Goal: Task Accomplishment & Management: Manage account settings

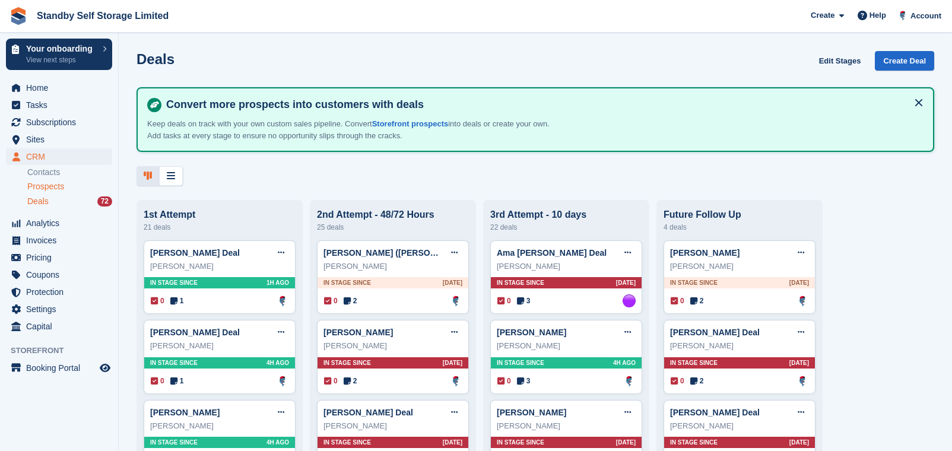
drag, startPoint x: 0, startPoint y: 0, endPoint x: 47, endPoint y: 187, distance: 193.4
click at [47, 187] on span "Prospects" at bounding box center [45, 186] width 37 height 11
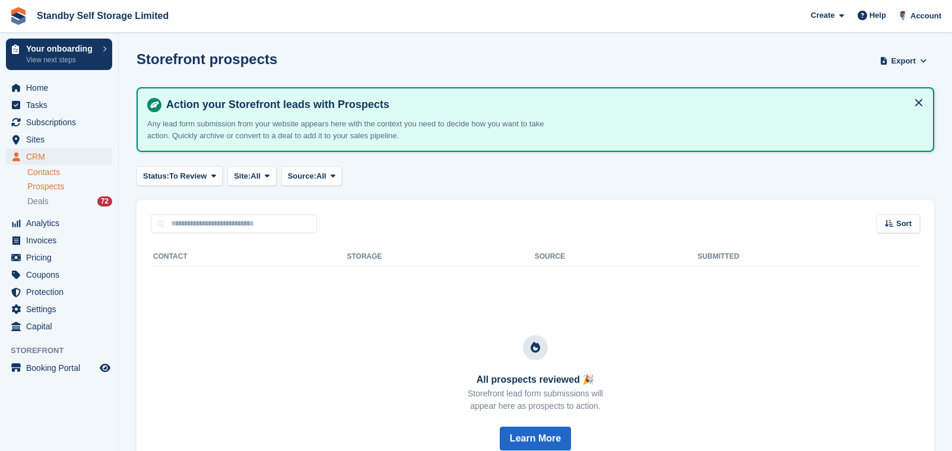
click at [59, 173] on link "Contacts" at bounding box center [69, 172] width 85 height 11
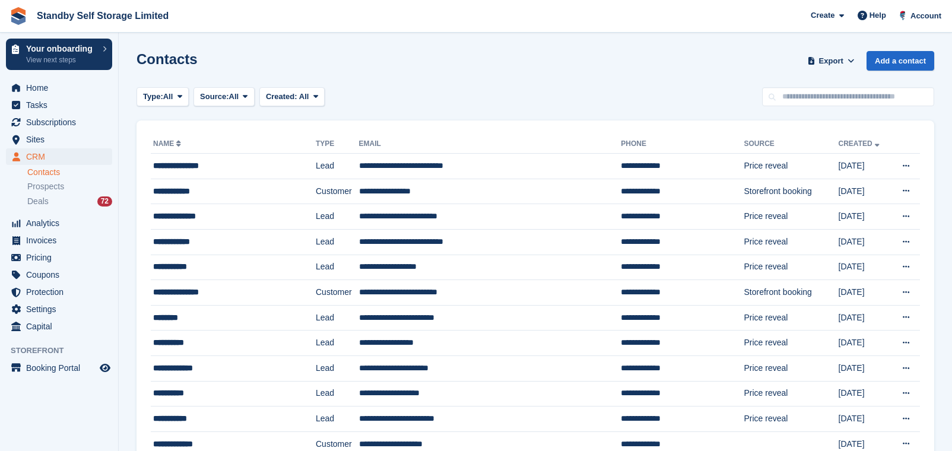
click at [56, 173] on link "Contacts" at bounding box center [69, 172] width 85 height 11
click at [838, 102] on input "text" at bounding box center [848, 97] width 172 height 20
type input "*****"
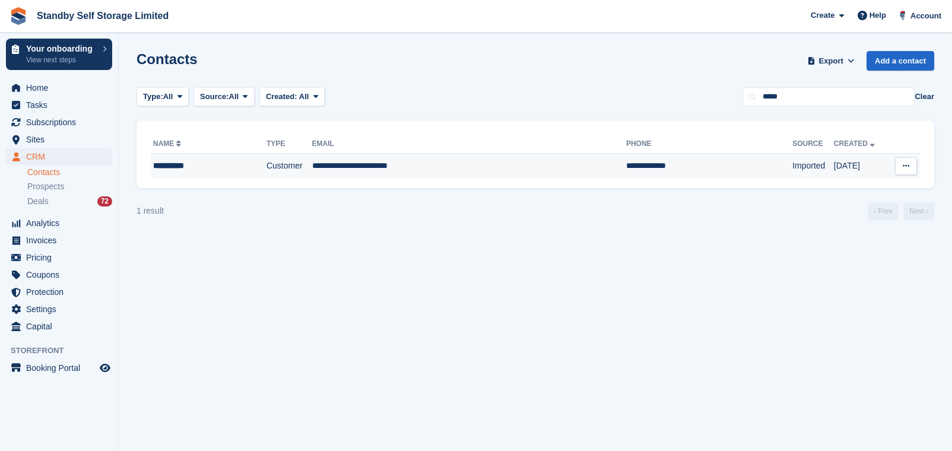
click at [268, 168] on td "Customer" at bounding box center [289, 166] width 46 height 25
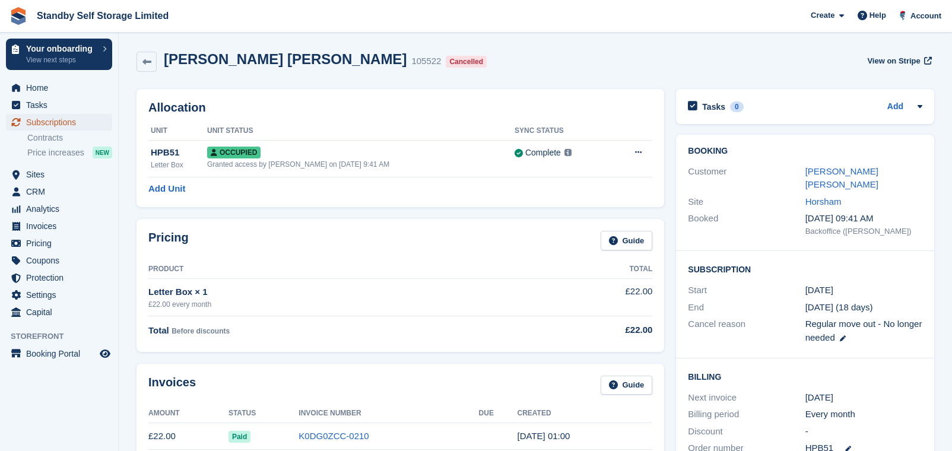
click at [67, 125] on span "Subscriptions" at bounding box center [61, 122] width 71 height 17
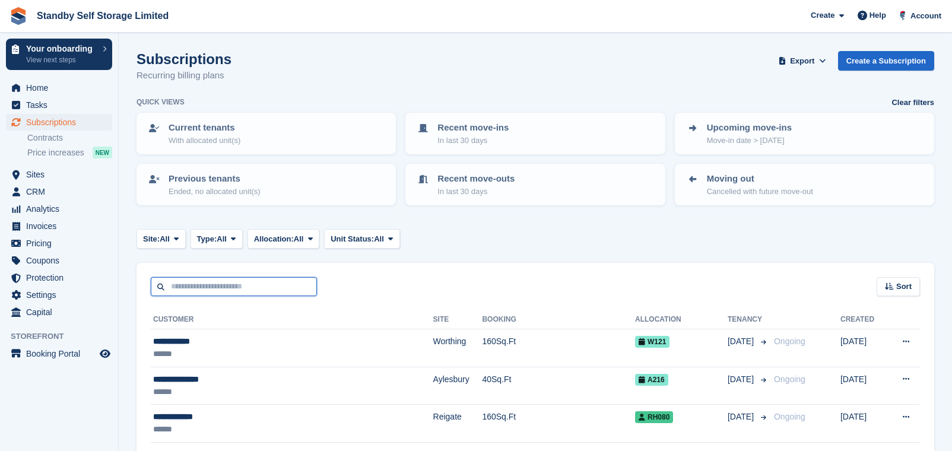
drag, startPoint x: 255, startPoint y: 283, endPoint x: 262, endPoint y: 283, distance: 7.7
click at [255, 283] on input "text" at bounding box center [234, 287] width 166 height 20
click at [265, 283] on input "***" at bounding box center [234, 287] width 166 height 20
type input "*****"
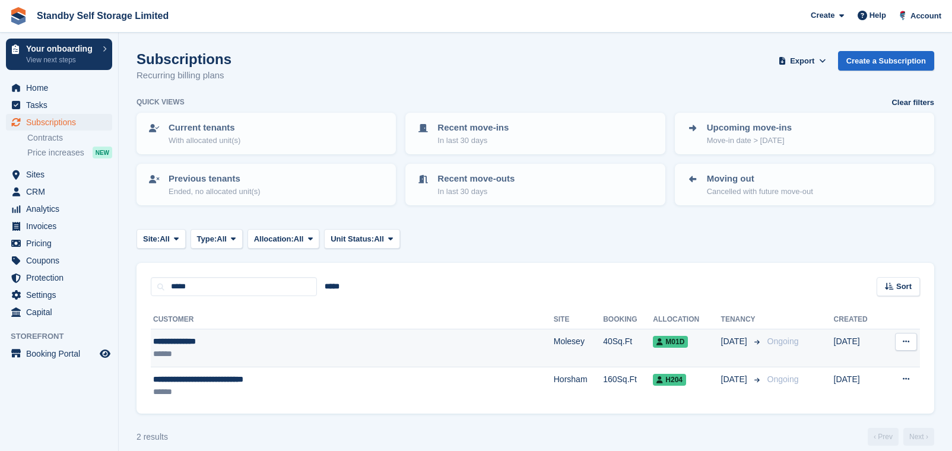
click at [553, 343] on td "Molesey" at bounding box center [577, 348] width 49 height 38
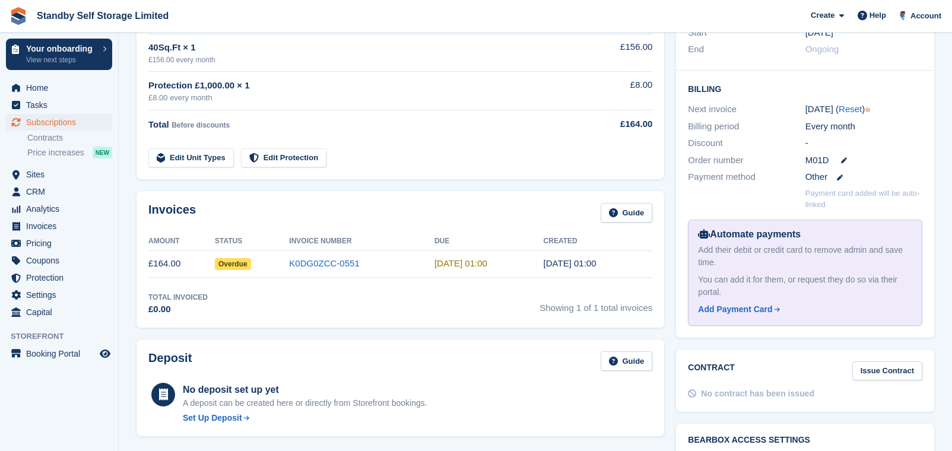
scroll to position [297, 0]
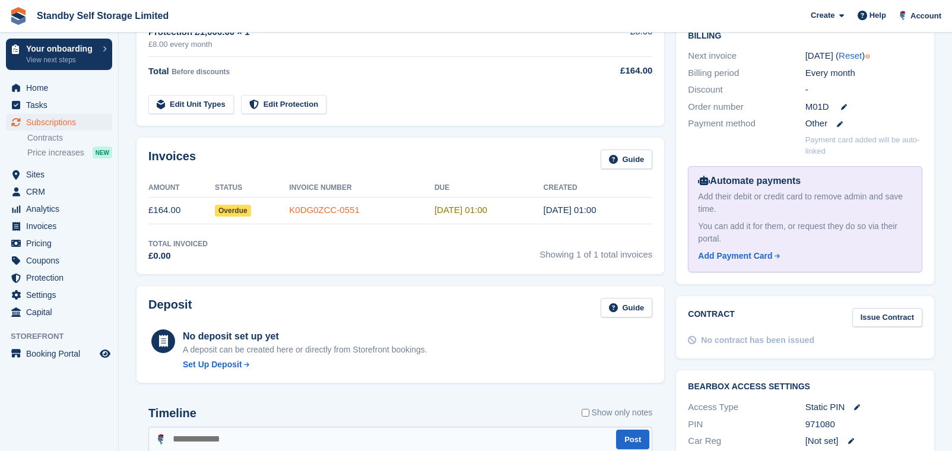
click at [355, 207] on link "K0DG0ZCC-0551" at bounding box center [324, 210] width 70 height 10
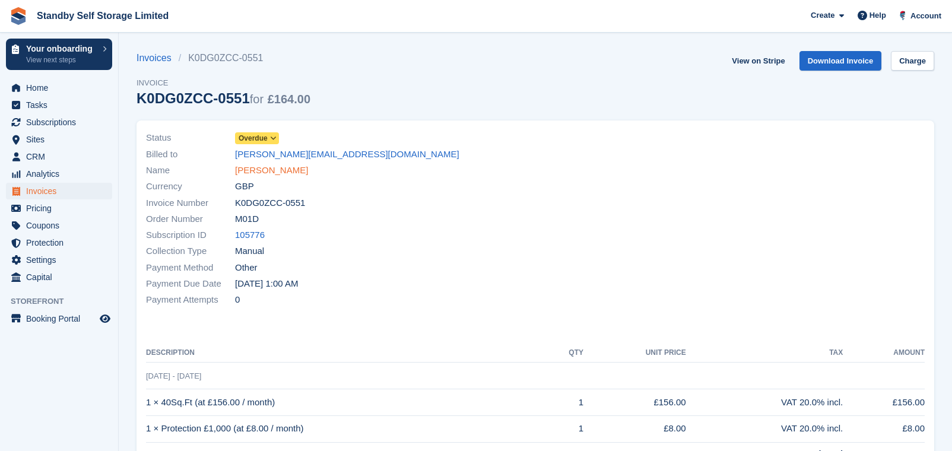
click at [270, 170] on link "Andy Humphries" at bounding box center [271, 171] width 73 height 14
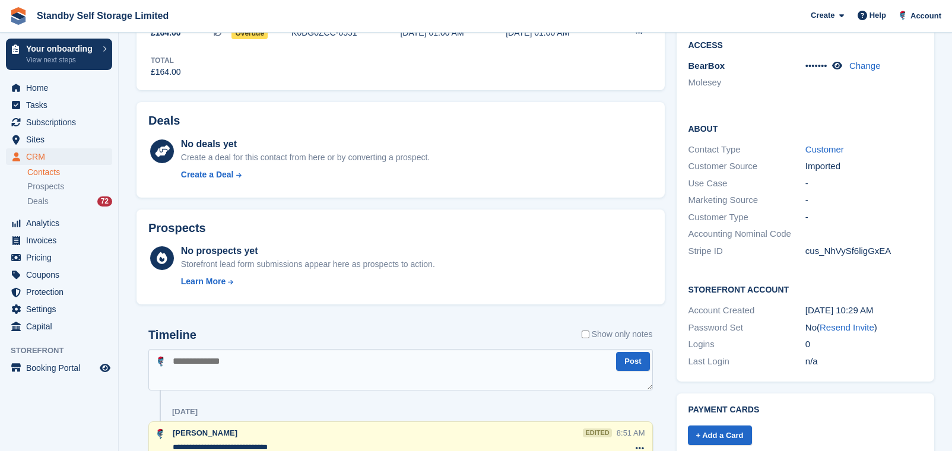
scroll to position [445, 0]
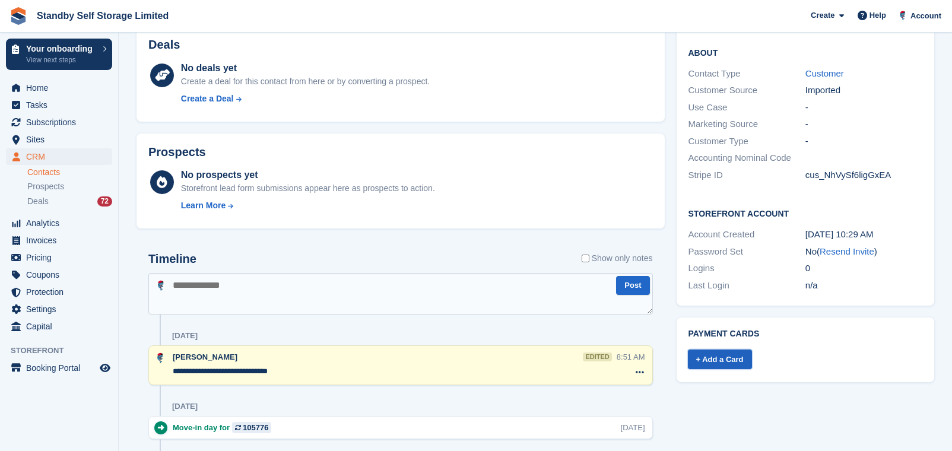
click at [720, 349] on link "+ Add a Card" at bounding box center [720, 359] width 64 height 20
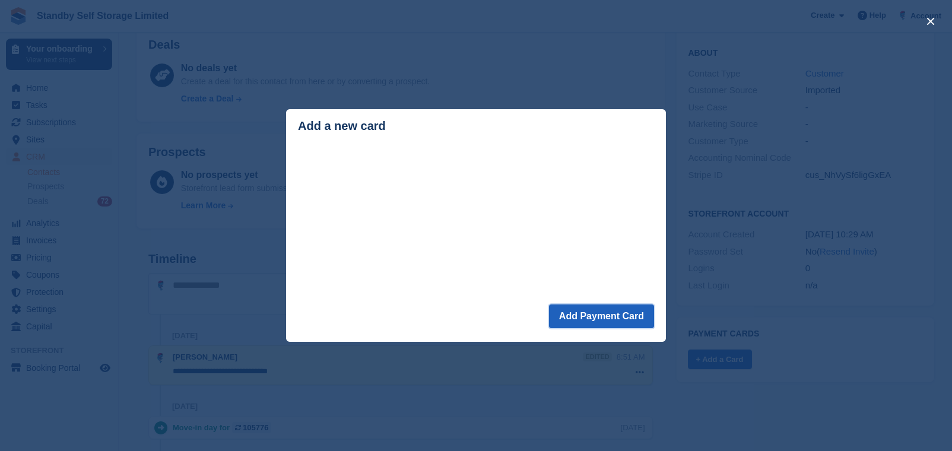
click at [603, 321] on button "Add Payment Card" at bounding box center [601, 316] width 105 height 24
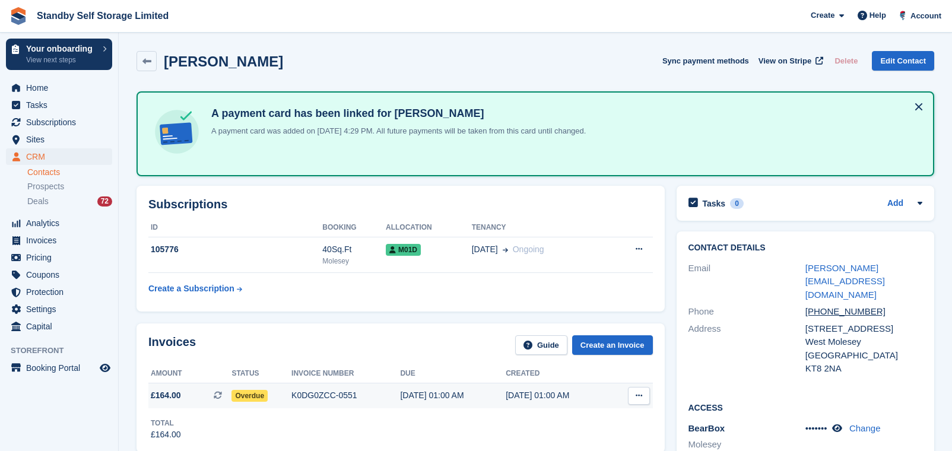
click at [431, 391] on div "17 Sep, 01:00 AM" at bounding box center [453, 395] width 106 height 12
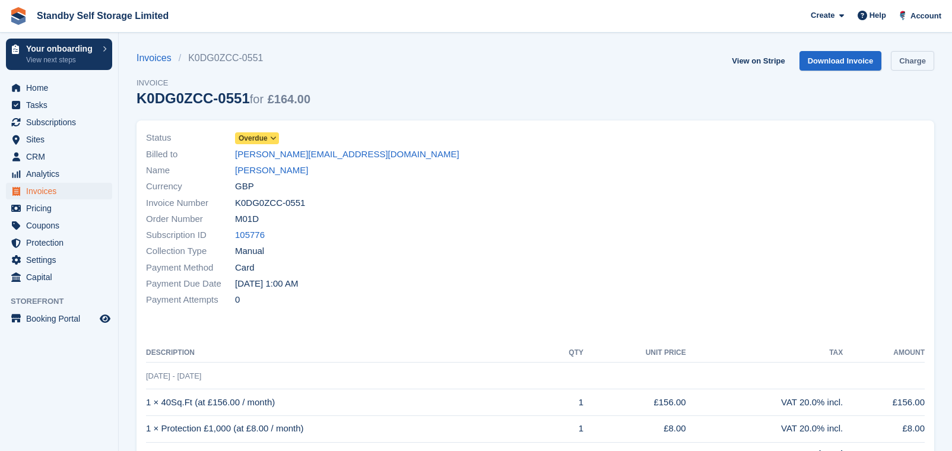
click at [918, 61] on link "Charge" at bounding box center [911, 61] width 43 height 20
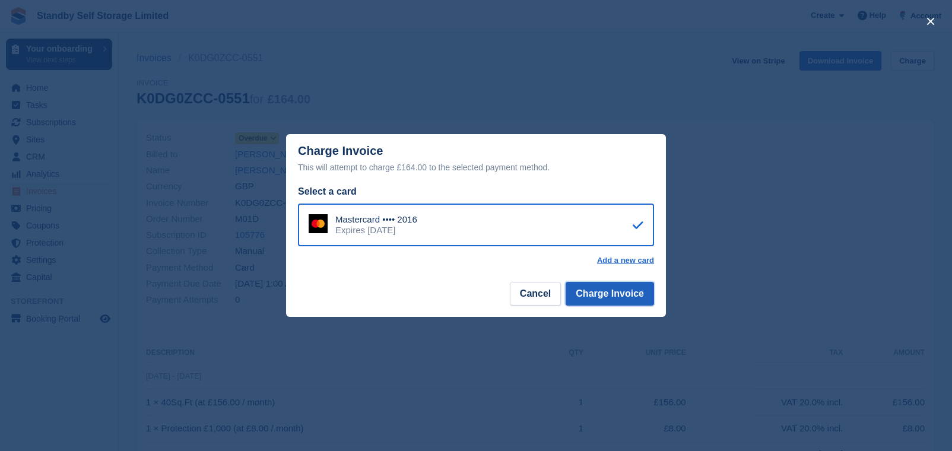
click at [622, 295] on button "Charge Invoice" at bounding box center [609, 294] width 88 height 24
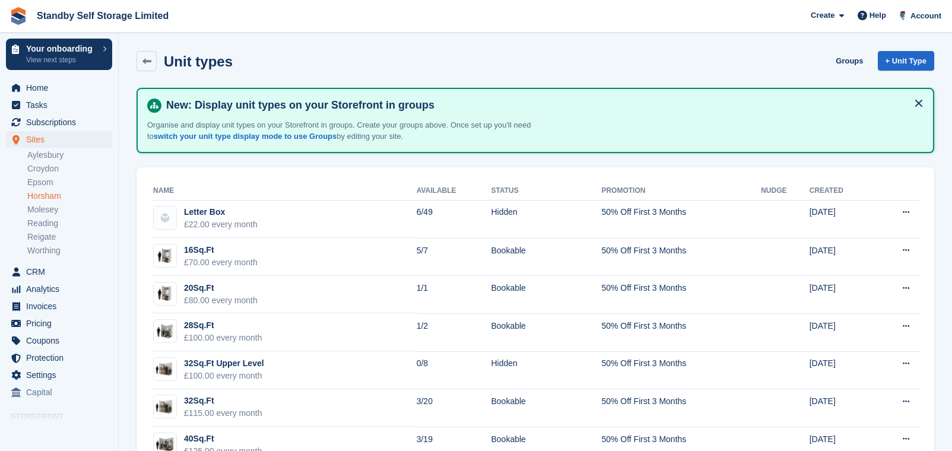
scroll to position [667, 0]
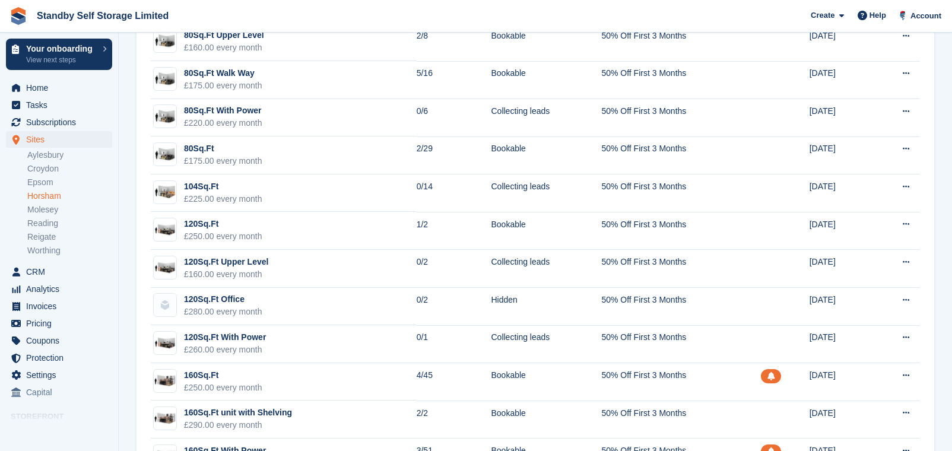
click at [54, 196] on link "Horsham" at bounding box center [69, 195] width 85 height 11
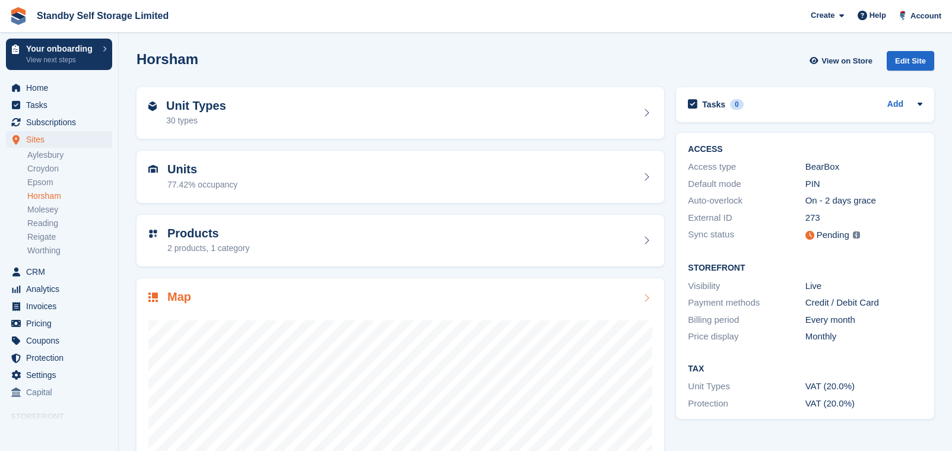
drag, startPoint x: 336, startPoint y: 288, endPoint x: 346, endPoint y: 300, distance: 15.1
click at [336, 290] on div "Map" at bounding box center [399, 416] width 527 height 277
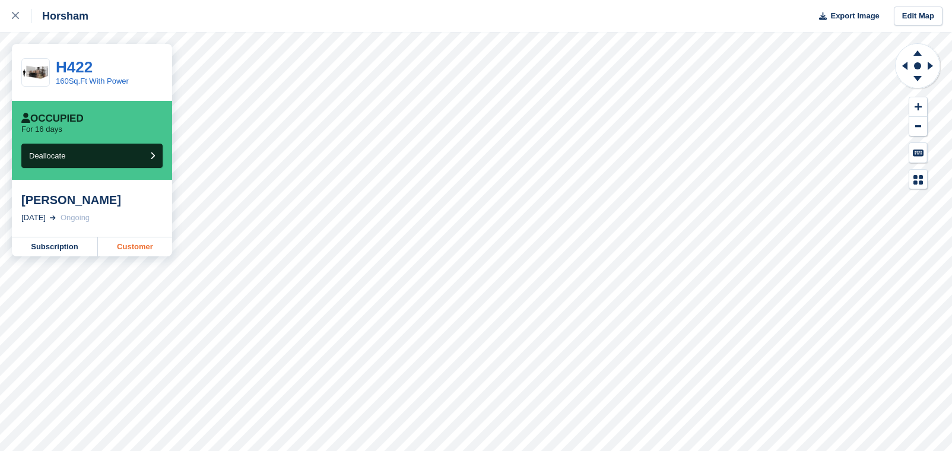
click at [145, 247] on link "Customer" at bounding box center [135, 246] width 74 height 19
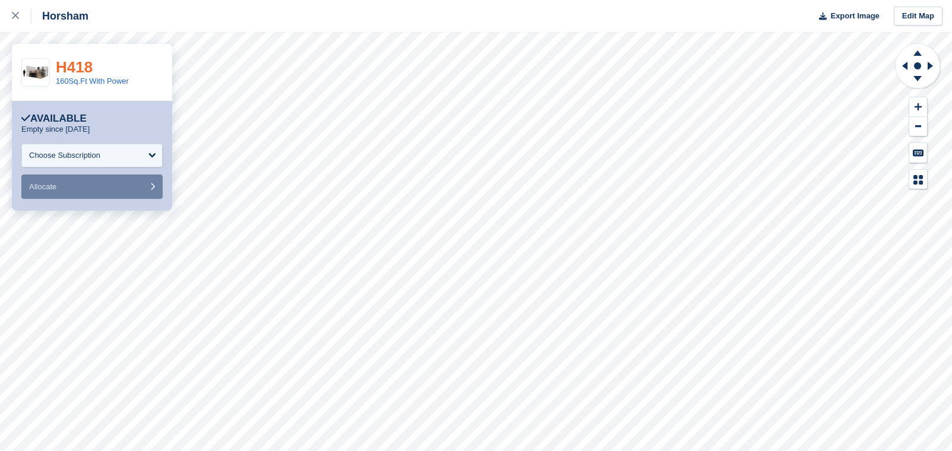
click at [80, 67] on link "H418" at bounding box center [74, 67] width 37 height 18
click at [82, 68] on link "H418" at bounding box center [74, 67] width 37 height 18
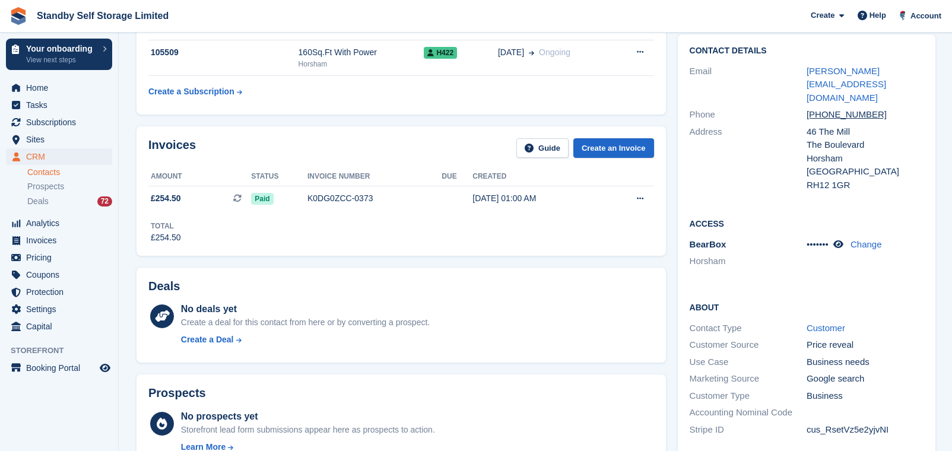
scroll to position [148, 0]
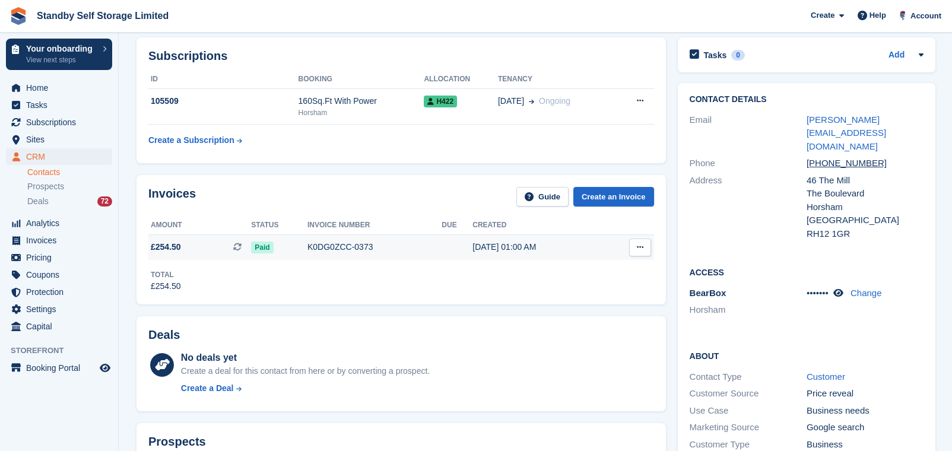
click at [327, 248] on div "K0DG0ZCC-0373" at bounding box center [374, 247] width 134 height 12
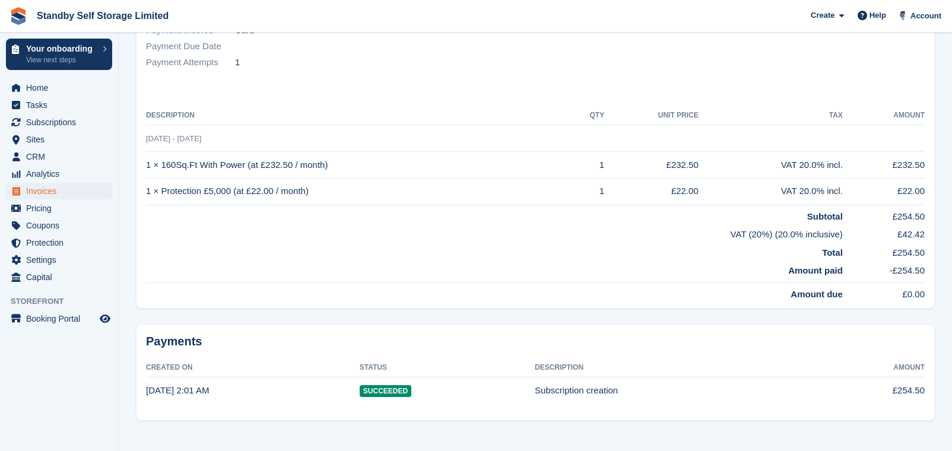
scroll to position [246, 0]
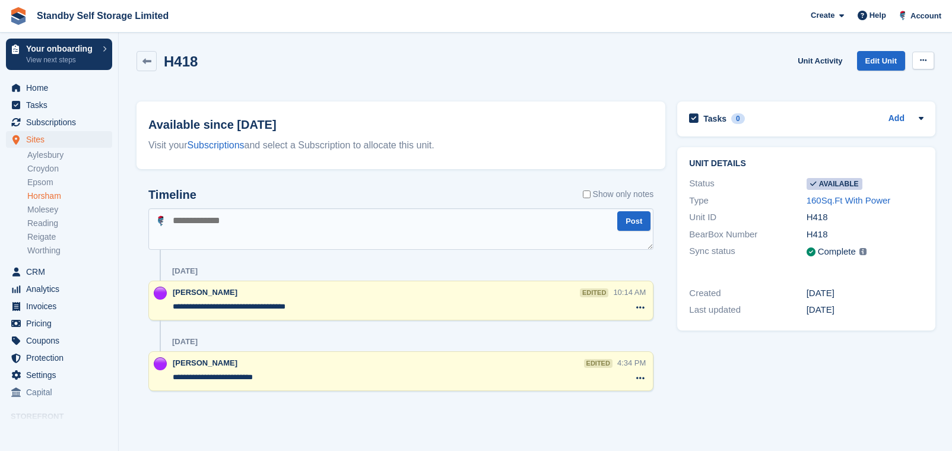
click at [917, 65] on button at bounding box center [923, 61] width 22 height 18
click at [877, 82] on p "Make unavailable" at bounding box center [876, 83] width 103 height 15
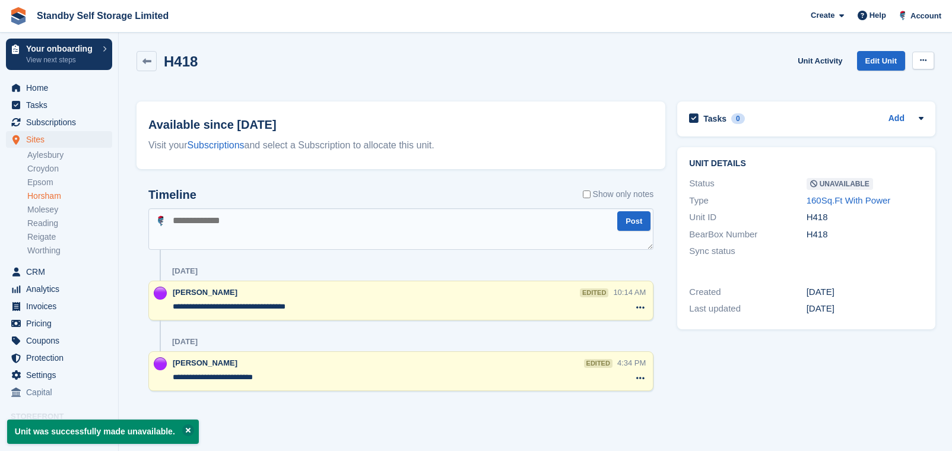
click at [920, 62] on icon at bounding box center [923, 60] width 7 height 8
click at [880, 84] on p "Make Available" at bounding box center [876, 83] width 103 height 15
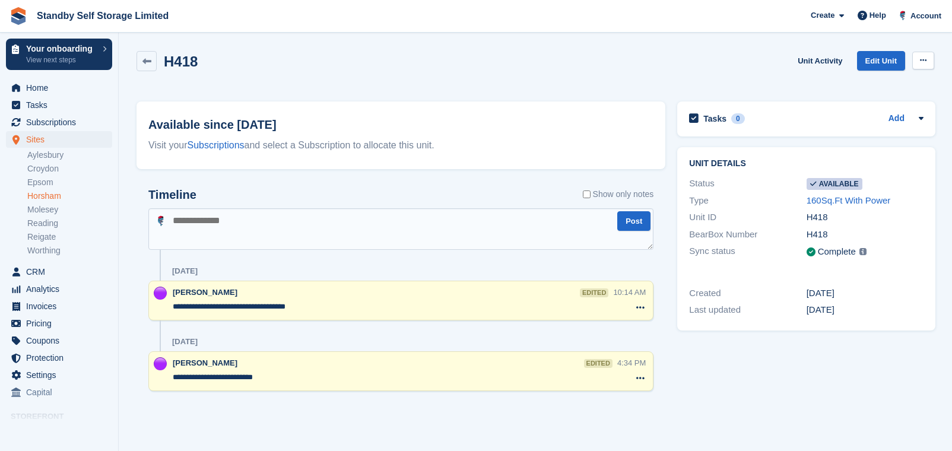
click at [917, 56] on button at bounding box center [923, 61] width 22 height 18
click at [862, 83] on p "Make unavailable" at bounding box center [876, 83] width 103 height 15
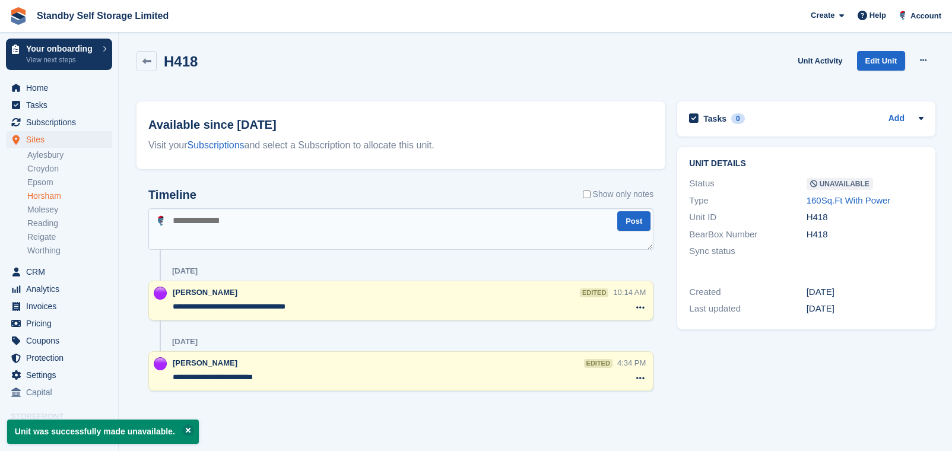
click at [217, 222] on textarea at bounding box center [400, 229] width 505 height 42
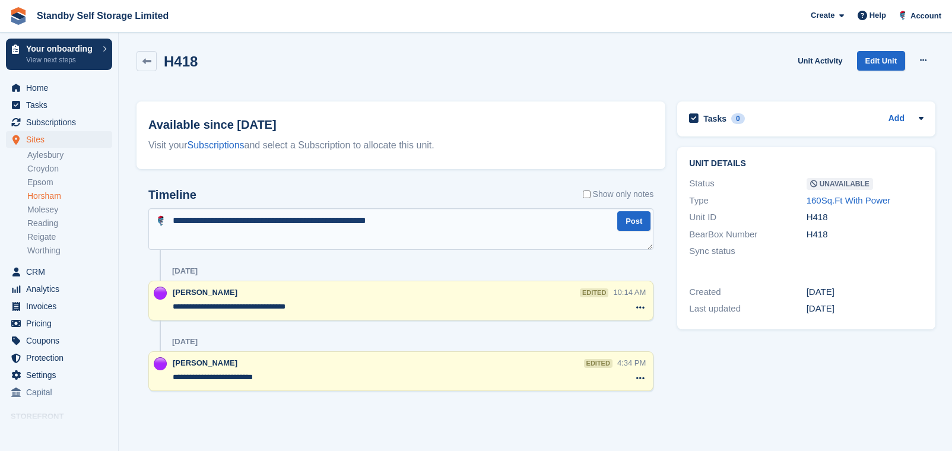
type textarea "**********"
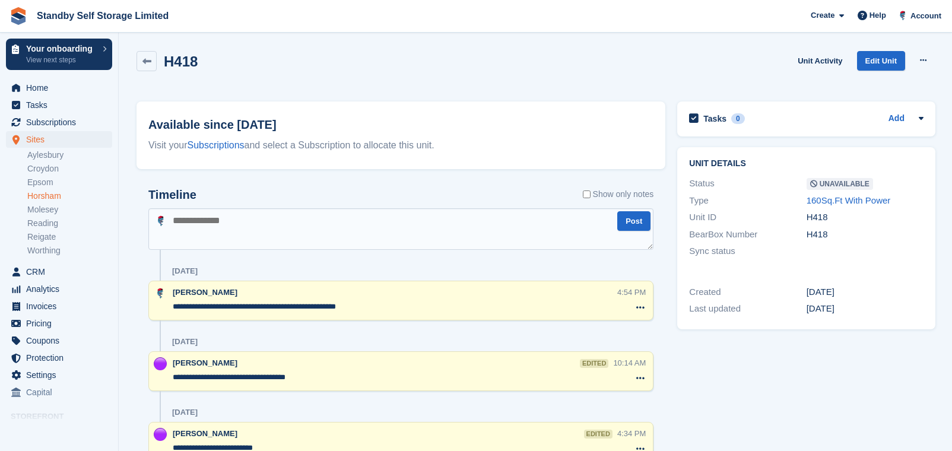
click at [551, 73] on div "H418 Unit Activity Edit Unit Make Available Delete unit" at bounding box center [534, 68] width 797 height 34
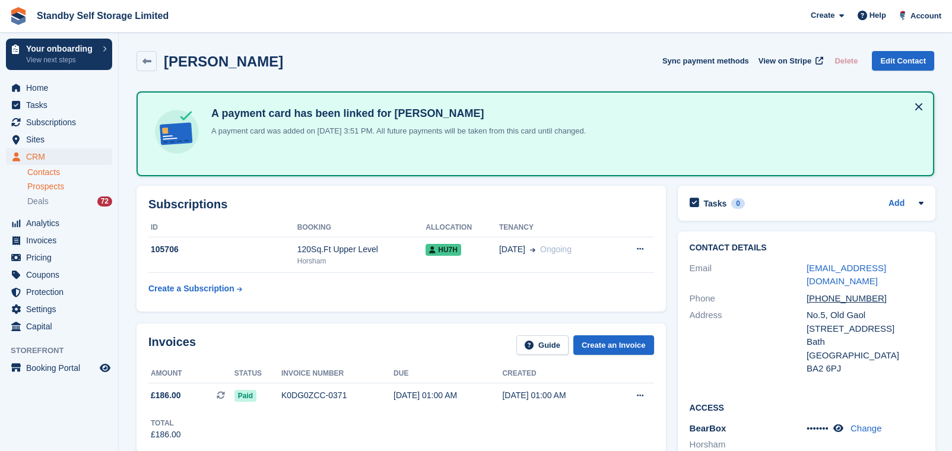
click at [57, 184] on span "Prospects" at bounding box center [45, 186] width 37 height 11
